Goal: Understand process/instructions: Learn about a topic

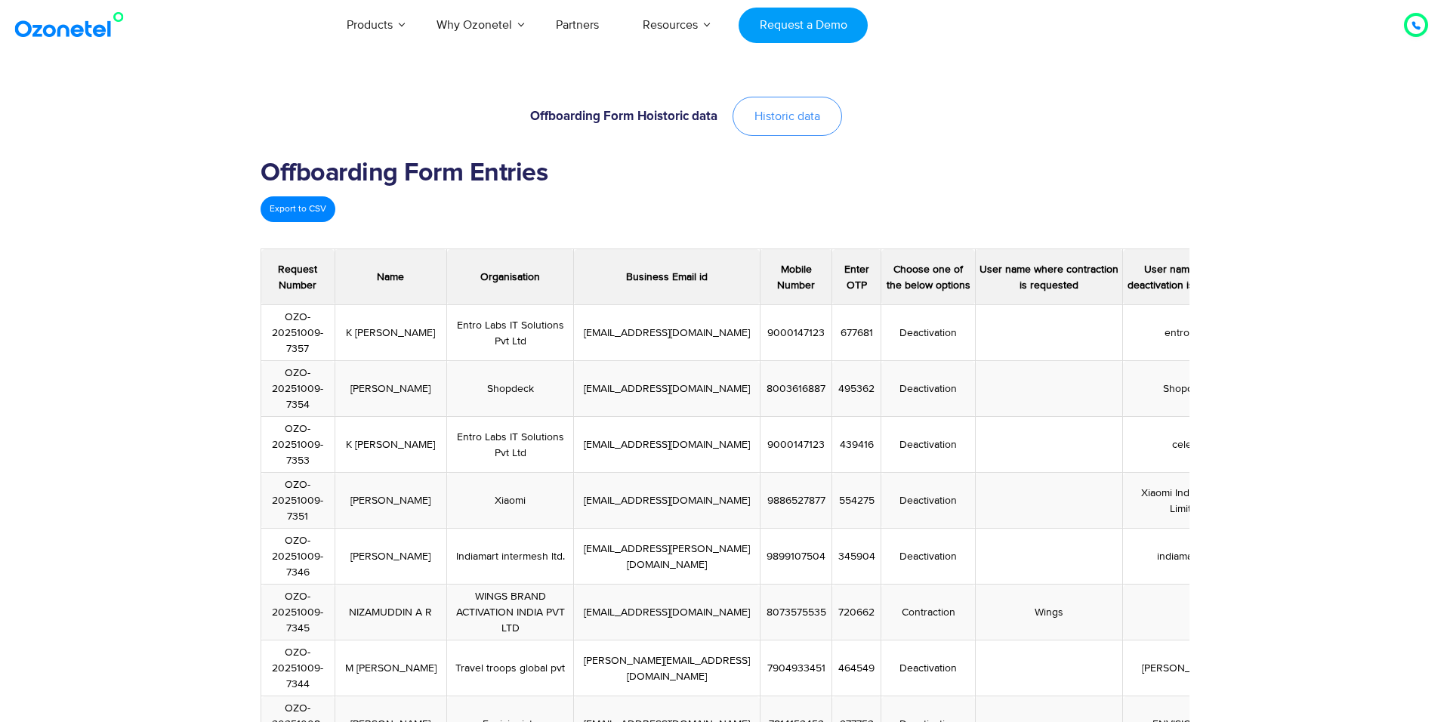
click at [804, 110] on span "Historic data" at bounding box center [788, 116] width 66 height 12
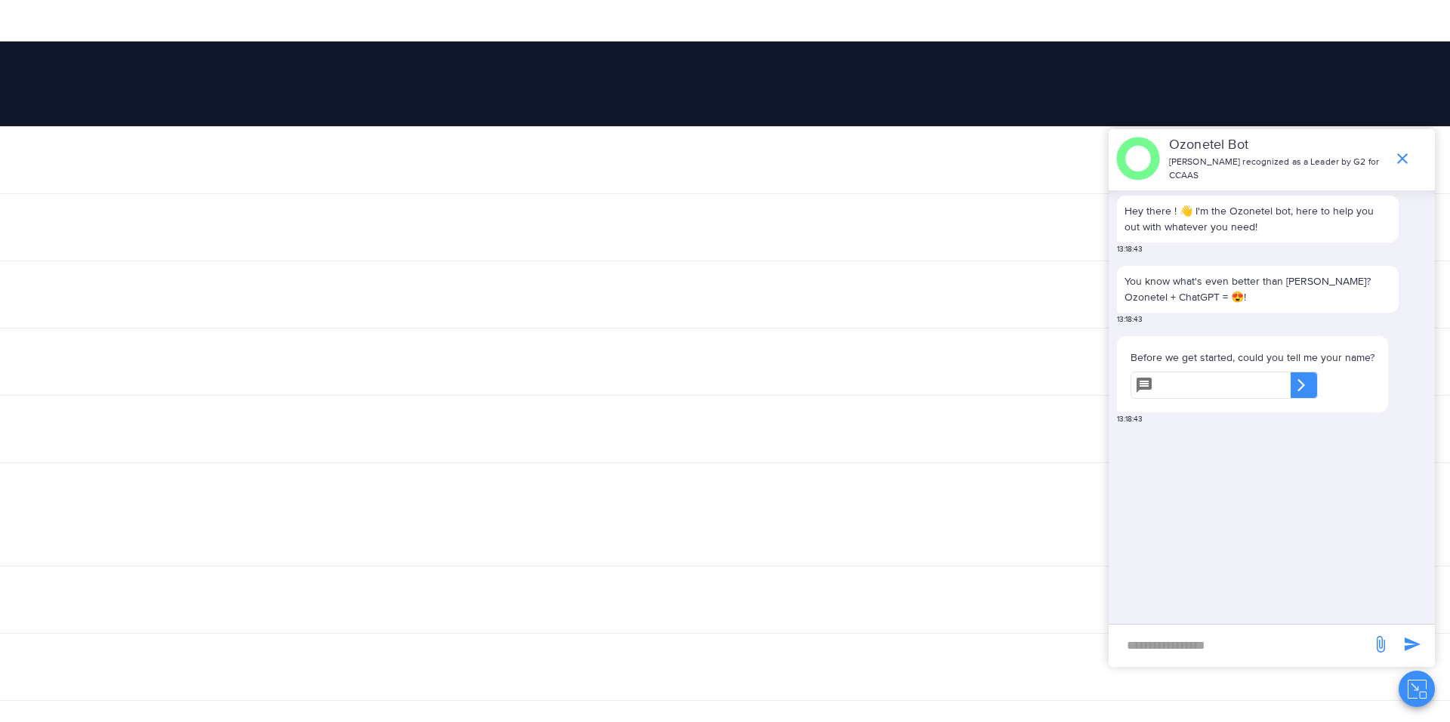
scroll to position [48, 7068]
click at [1406, 159] on icon "end chat or minimize" at bounding box center [1403, 159] width 18 height 18
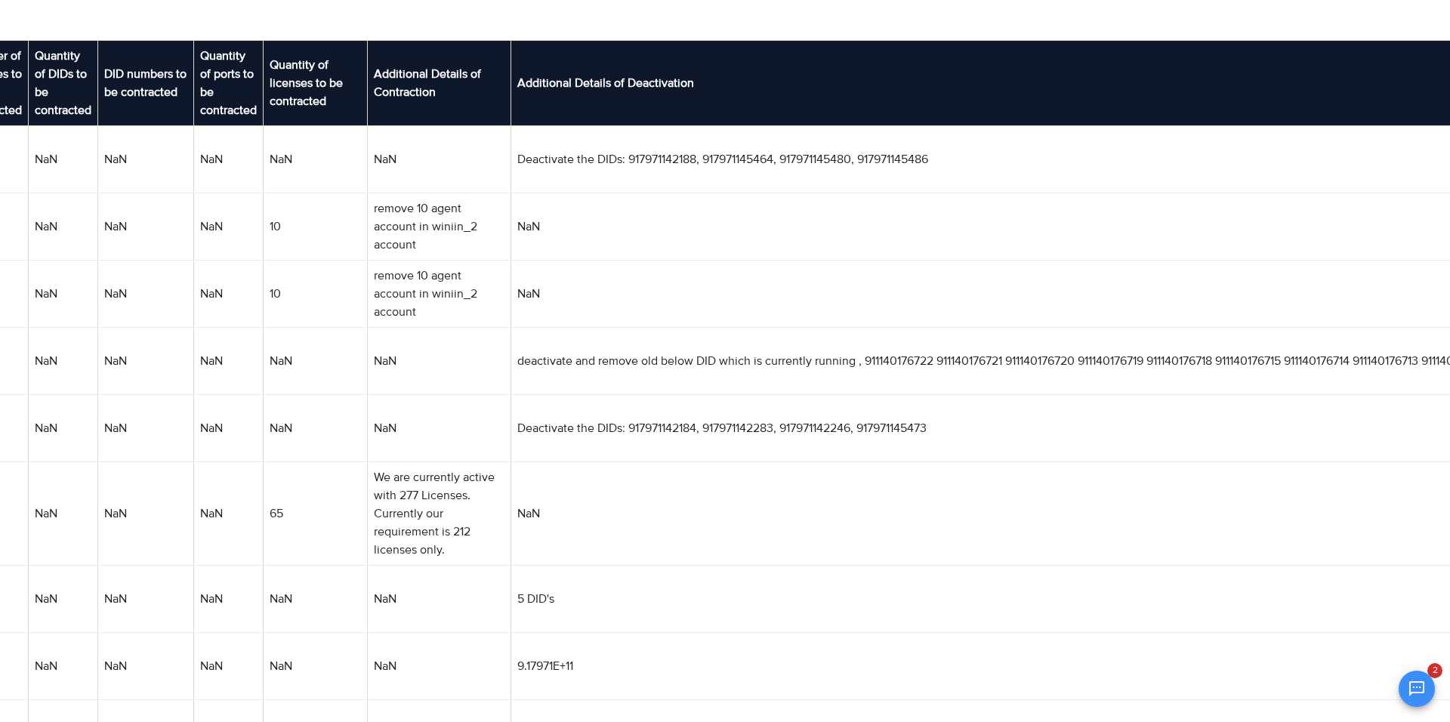
scroll to position [49, 4473]
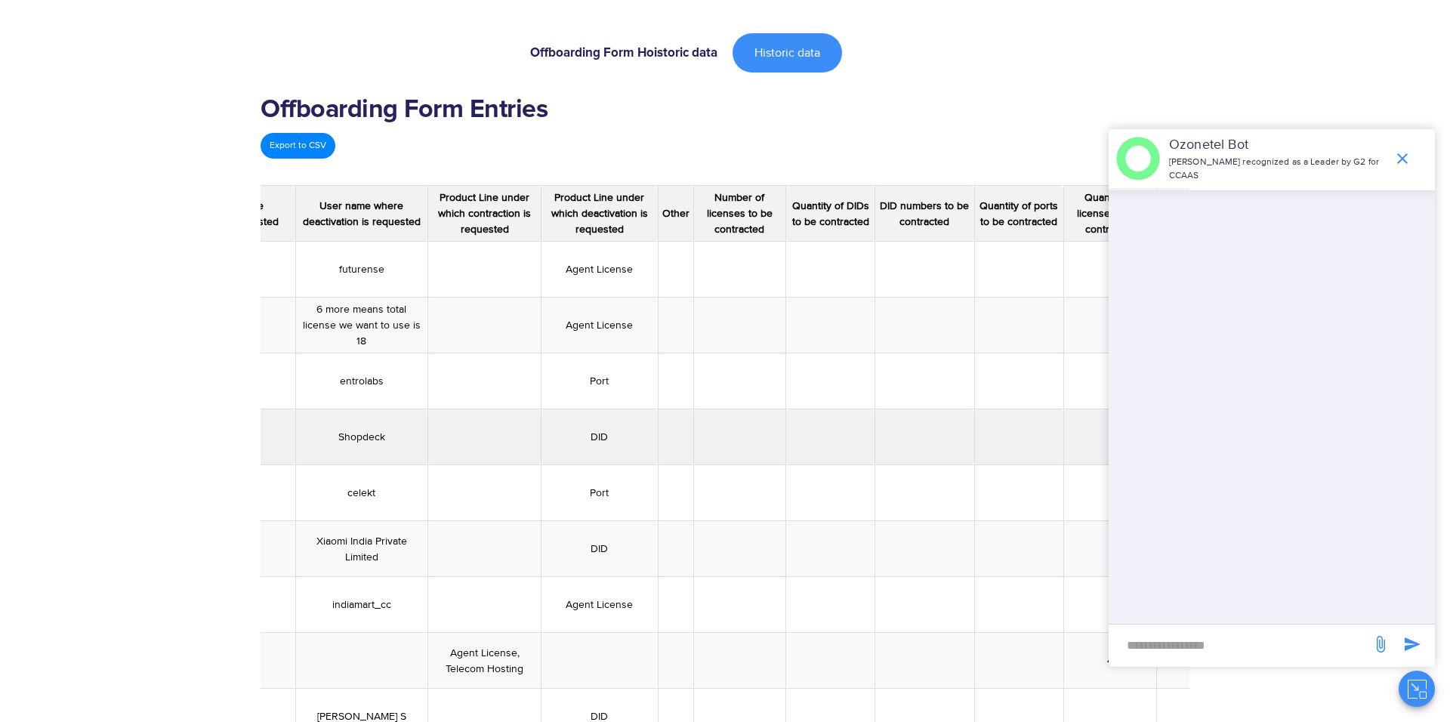
scroll to position [0, 1322]
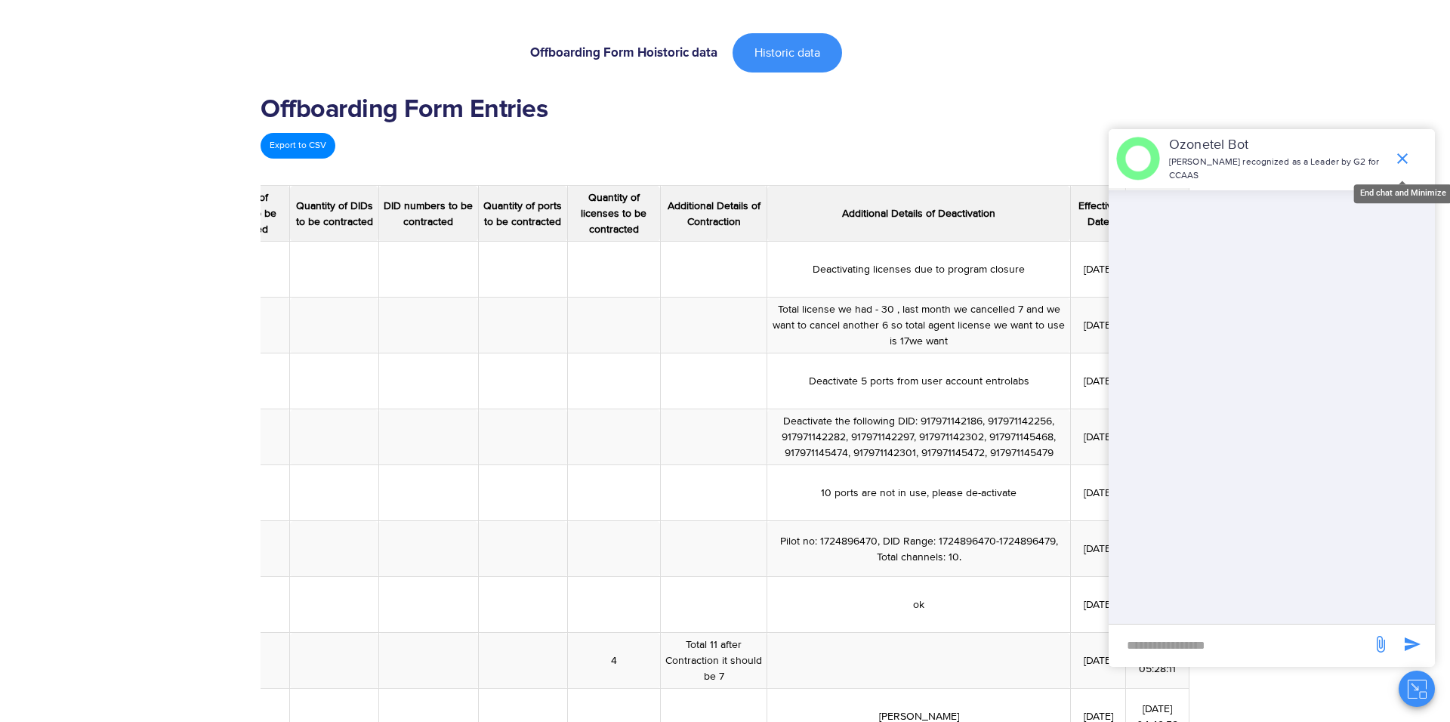
click at [1403, 153] on icon "end chat or minimize" at bounding box center [1403, 159] width 18 height 18
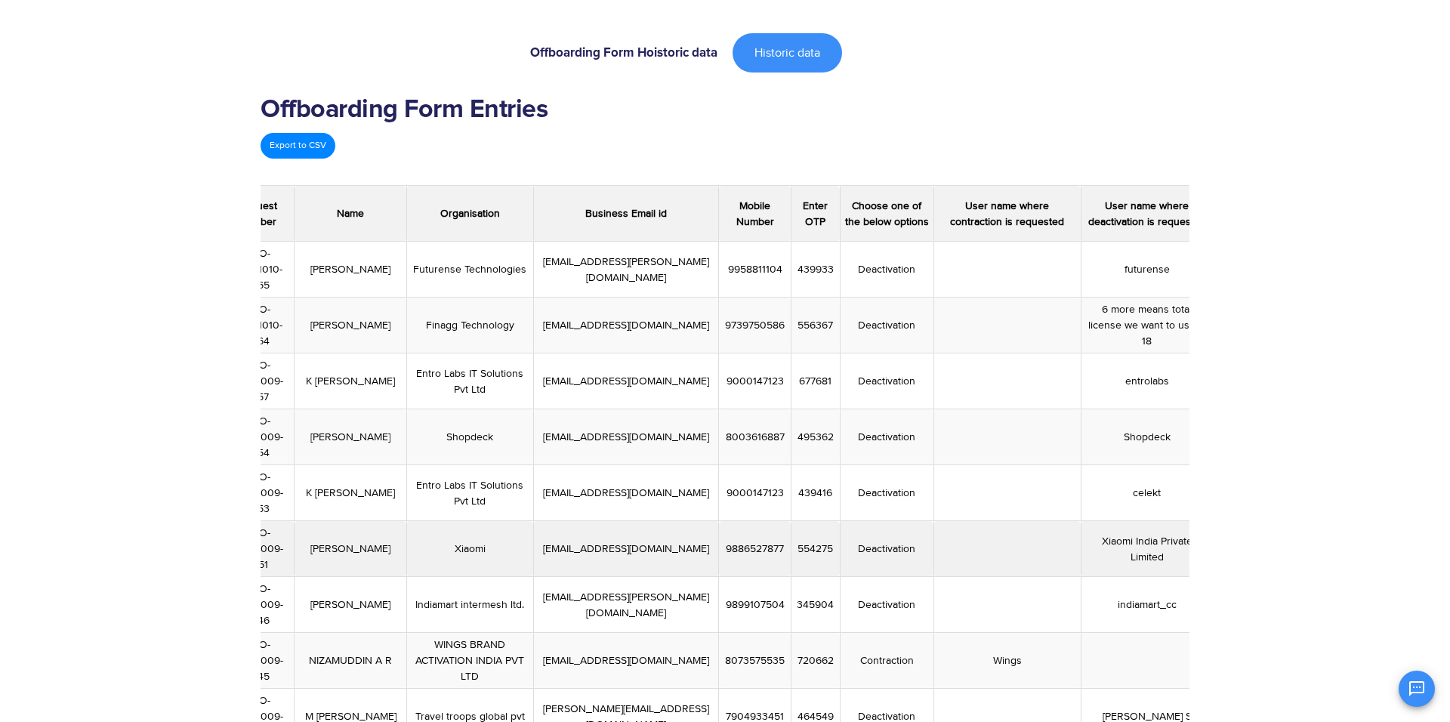
scroll to position [0, 0]
